Goal: Find specific fact

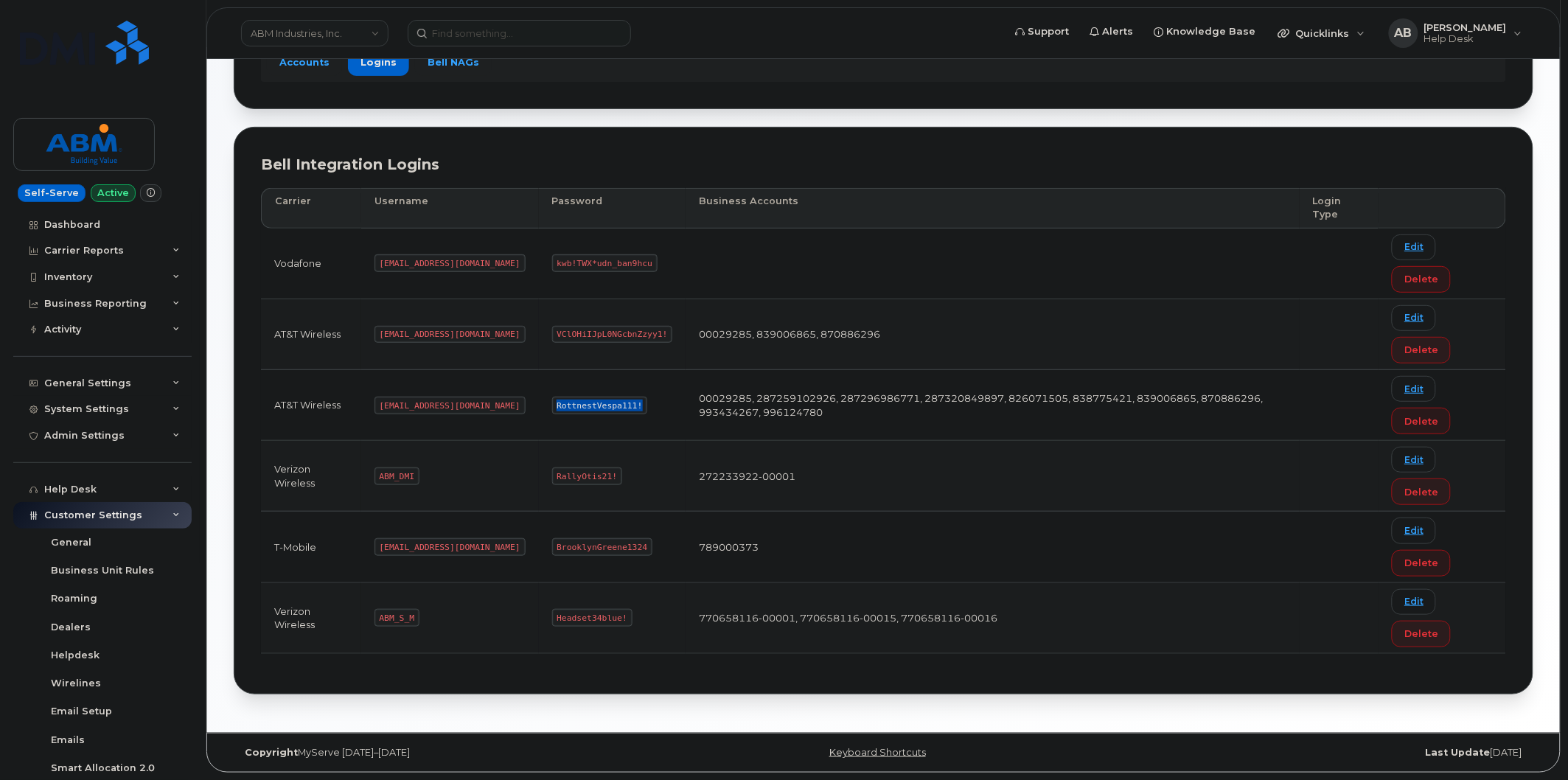
scroll to position [166, 0]
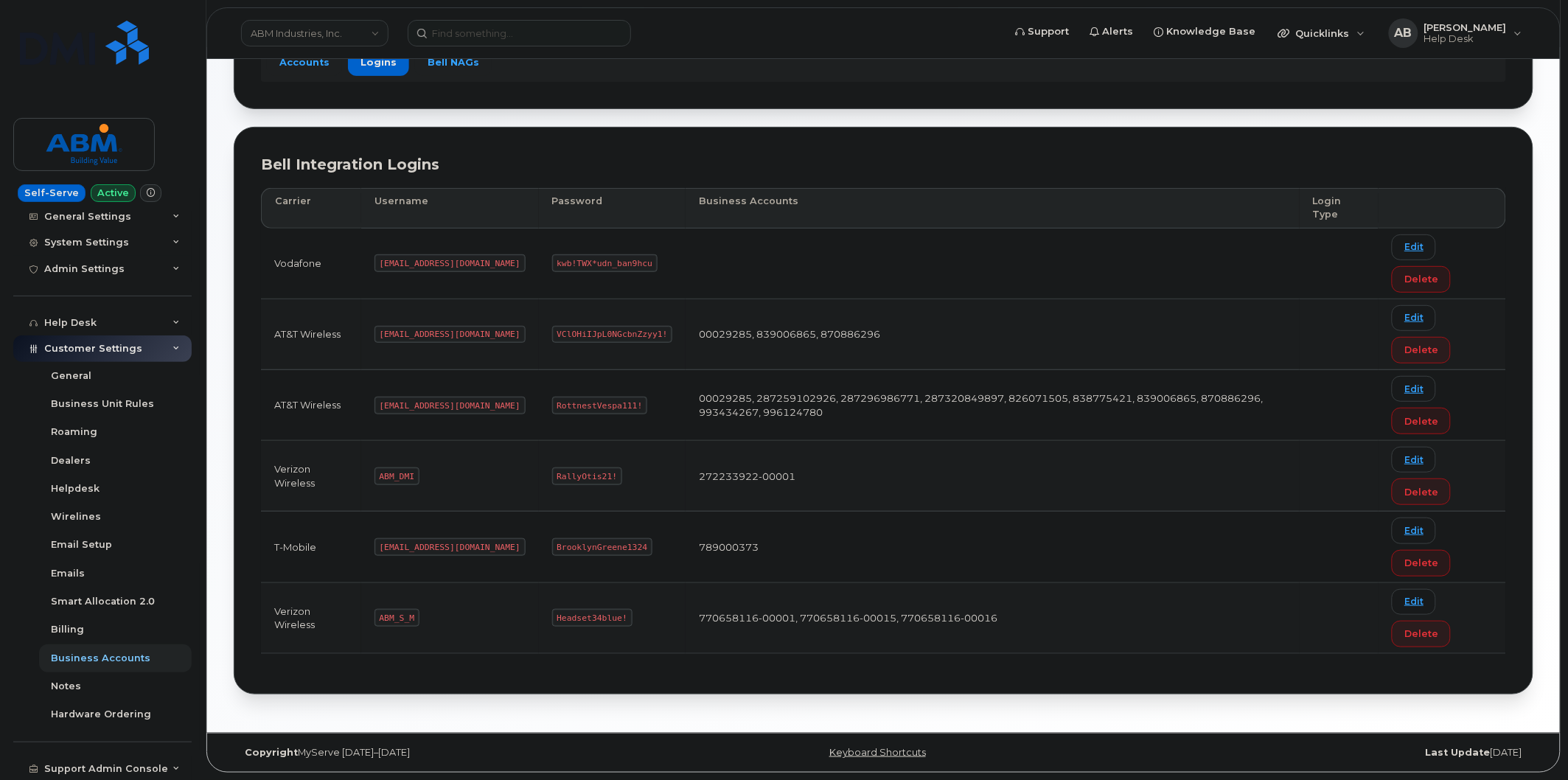
click at [438, 403] on code "[EMAIL_ADDRESS][DOMAIN_NAME]" at bounding box center [451, 405] width 151 height 18
drag, startPoint x: 438, startPoint y: 402, endPoint x: 373, endPoint y: 401, distance: 65.0
click at [373, 401] on td "[EMAIL_ADDRESS][DOMAIN_NAME]" at bounding box center [450, 405] width 178 height 71
click at [377, 402] on code "[EMAIL_ADDRESS][DOMAIN_NAME]" at bounding box center [451, 405] width 151 height 18
drag, startPoint x: 381, startPoint y: 404, endPoint x: 446, endPoint y: 411, distance: 65.4
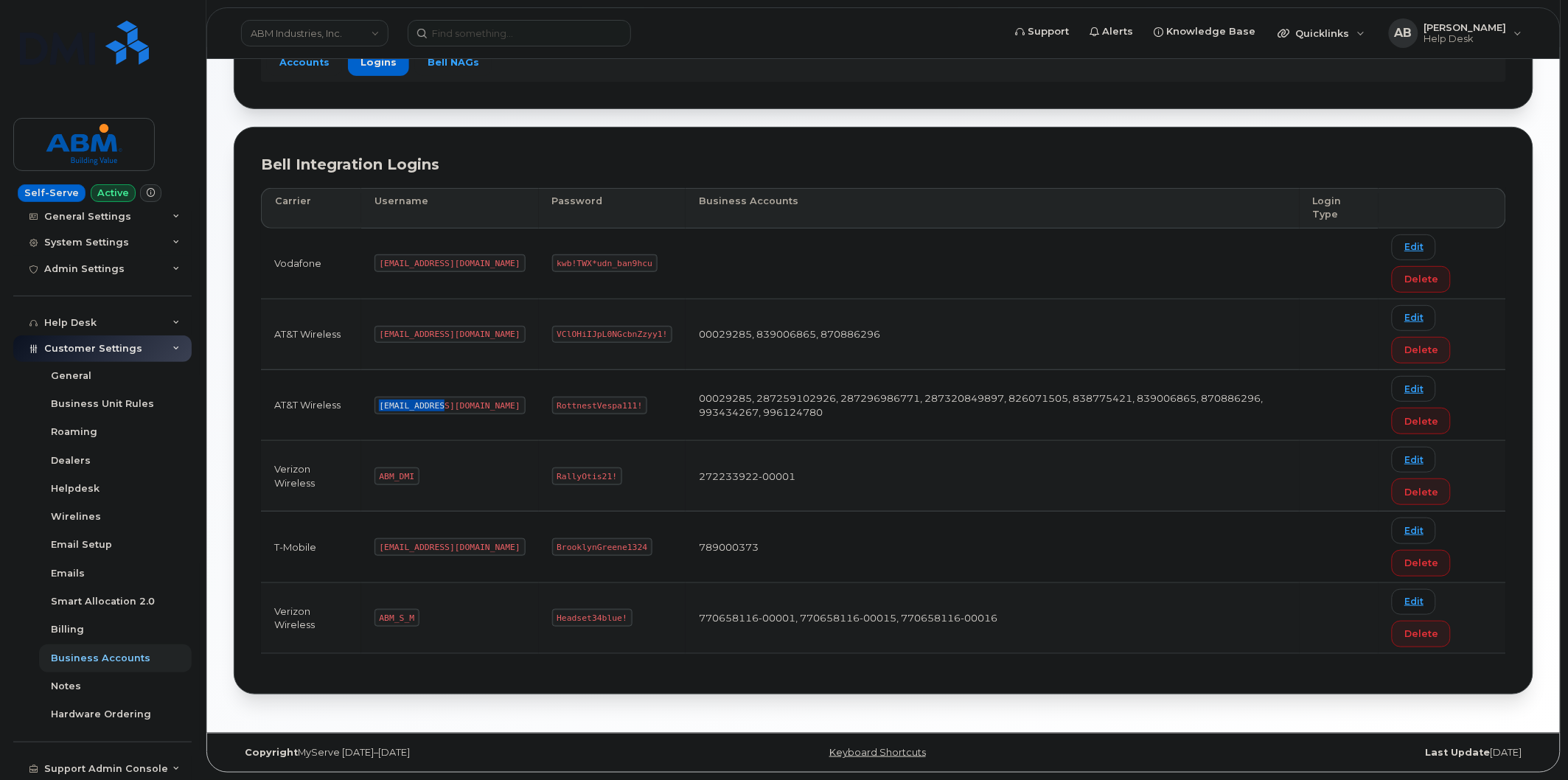
click at [446, 411] on td "[EMAIL_ADDRESS][DOMAIN_NAME]" at bounding box center [450, 405] width 178 height 71
copy code "[EMAIL_ADDRESS][DOMAIN_NAME]"
drag, startPoint x: 583, startPoint y: 401, endPoint x: 477, endPoint y: 408, distance: 106.2
click at [477, 408] on tr "AT&T Wireless [EMAIL_ADDRESS][DOMAIN_NAME] RottnestVespa111! 00029285, 28725910…" at bounding box center [883, 405] width 1245 height 71
copy tr "RottnestVespa111!"
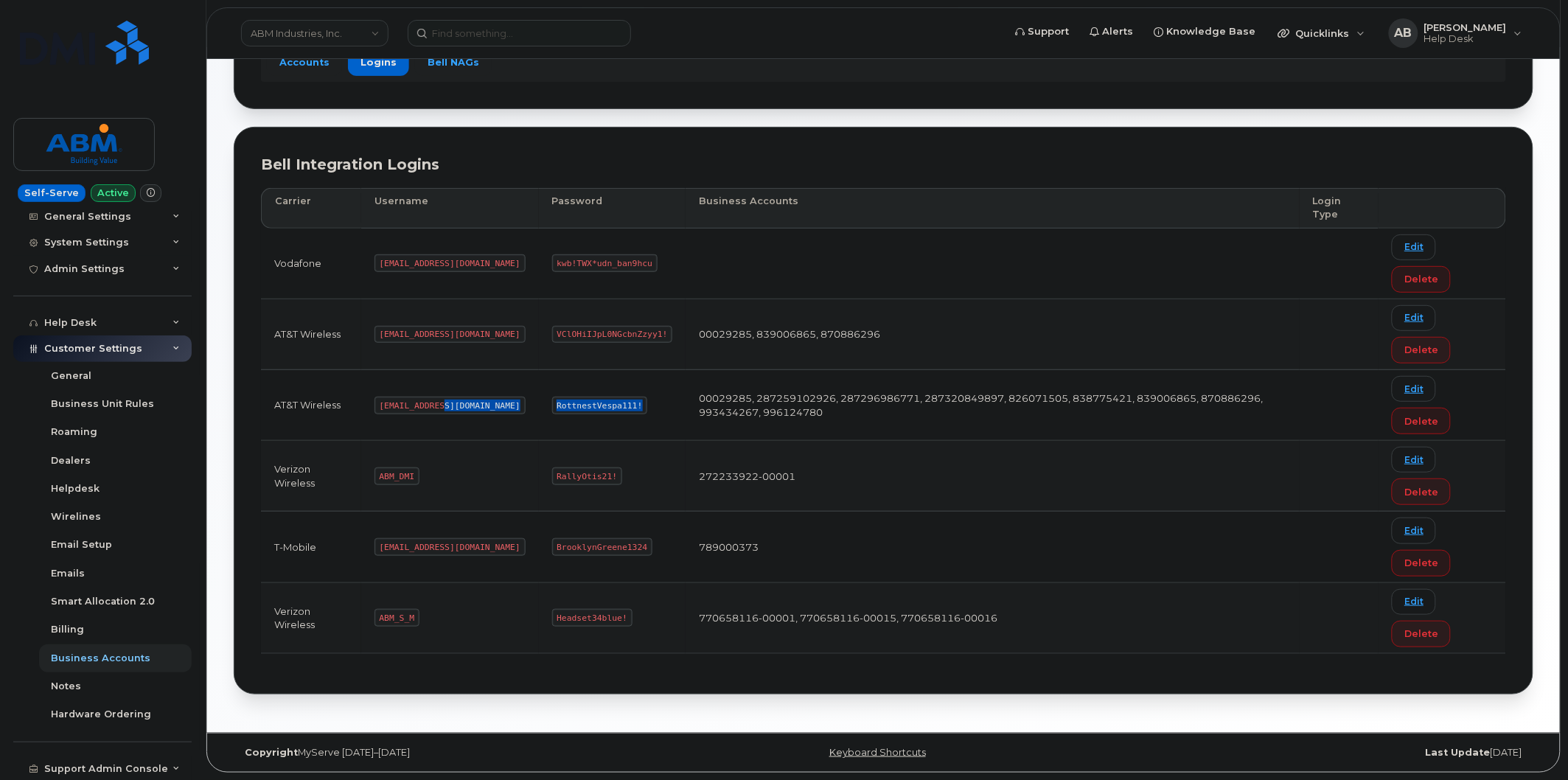
copy tr "RottnestVespa111!"
